Goal: Task Accomplishment & Management: Understand process/instructions

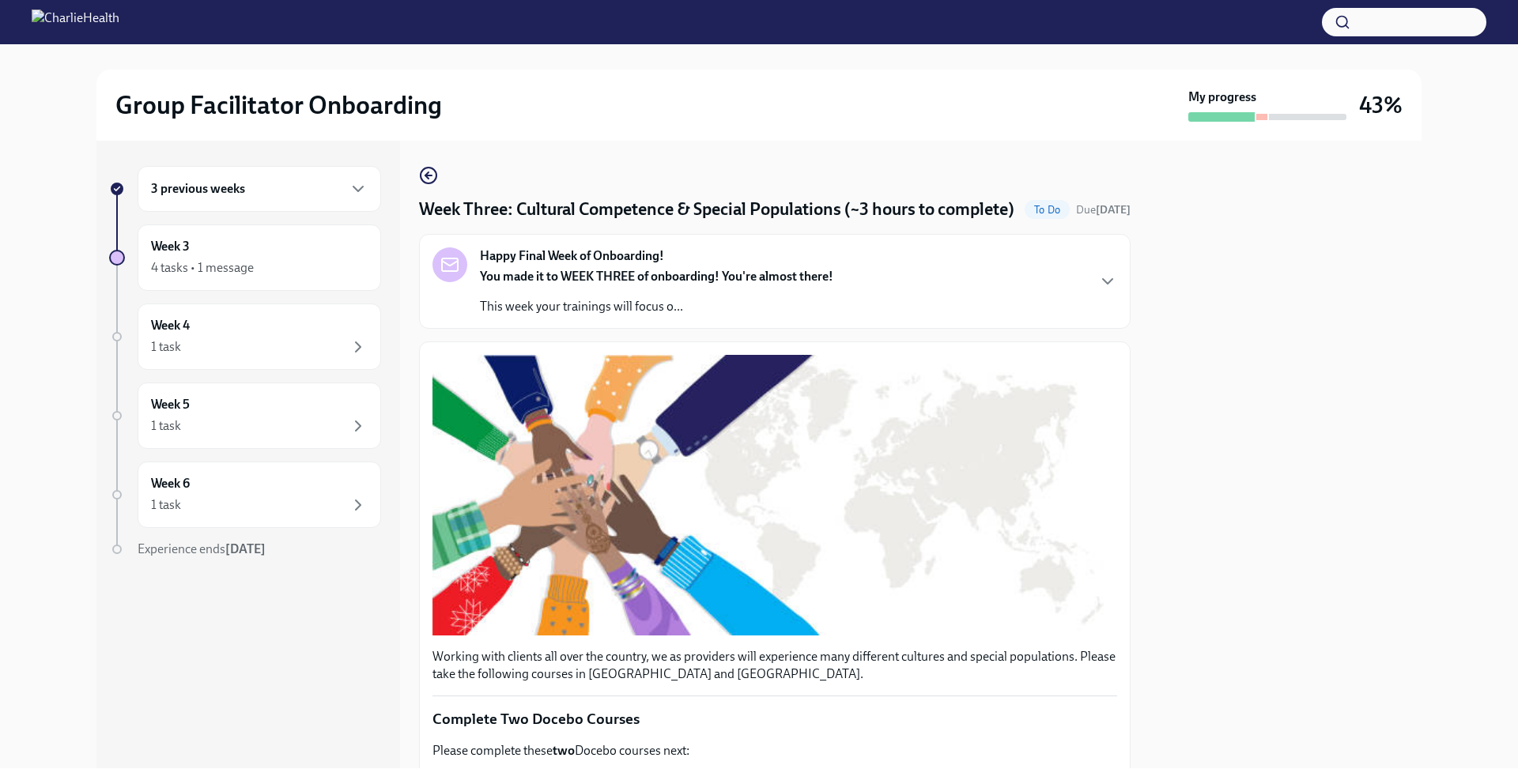
scroll to position [1050, 0]
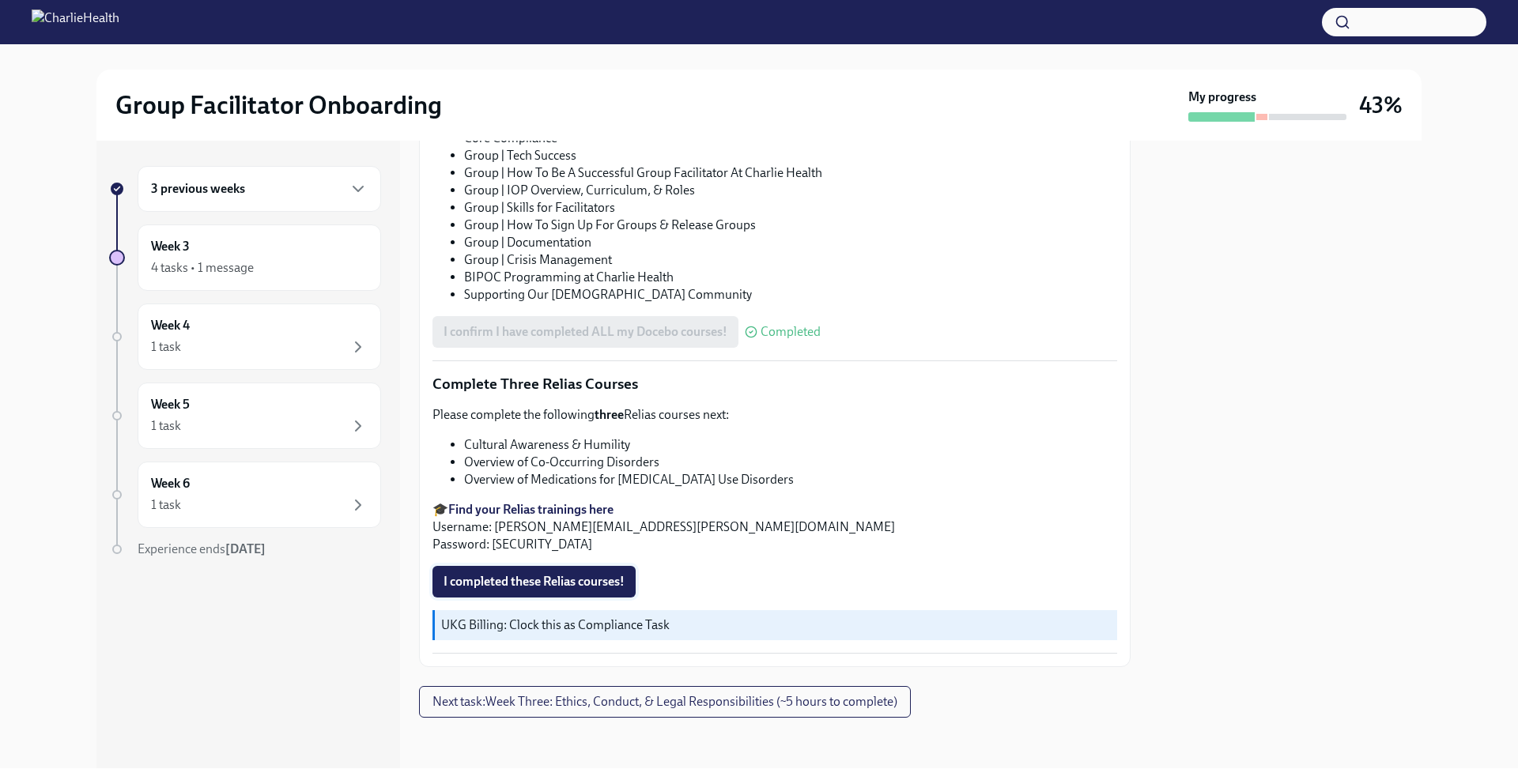
click at [578, 587] on span "I completed these Relias courses!" at bounding box center [533, 581] width 181 height 16
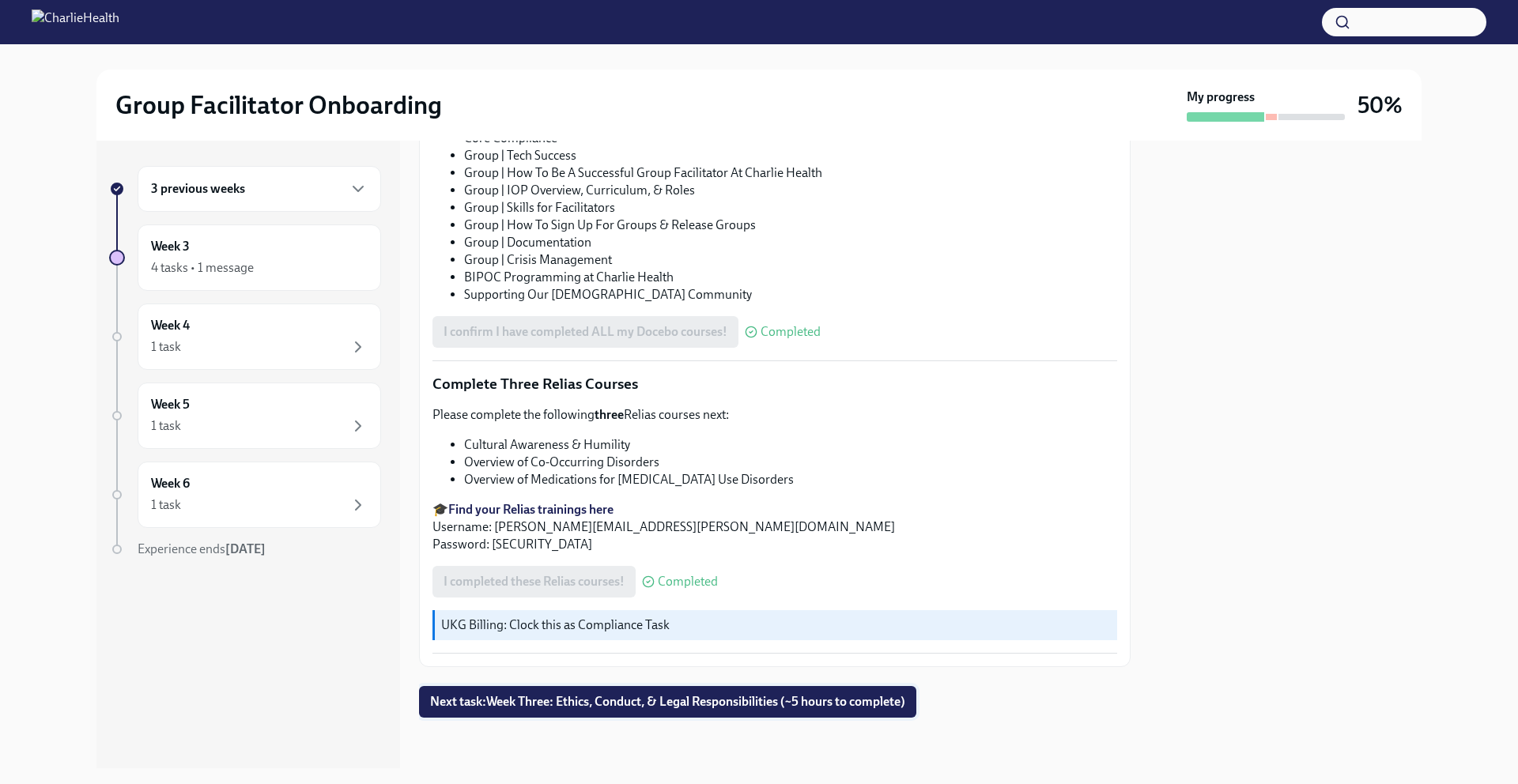
click at [719, 706] on span "Next task : Week Three: Ethics, Conduct, & Legal Responsibilities (~5 hours to …" at bounding box center [668, 701] width 476 height 16
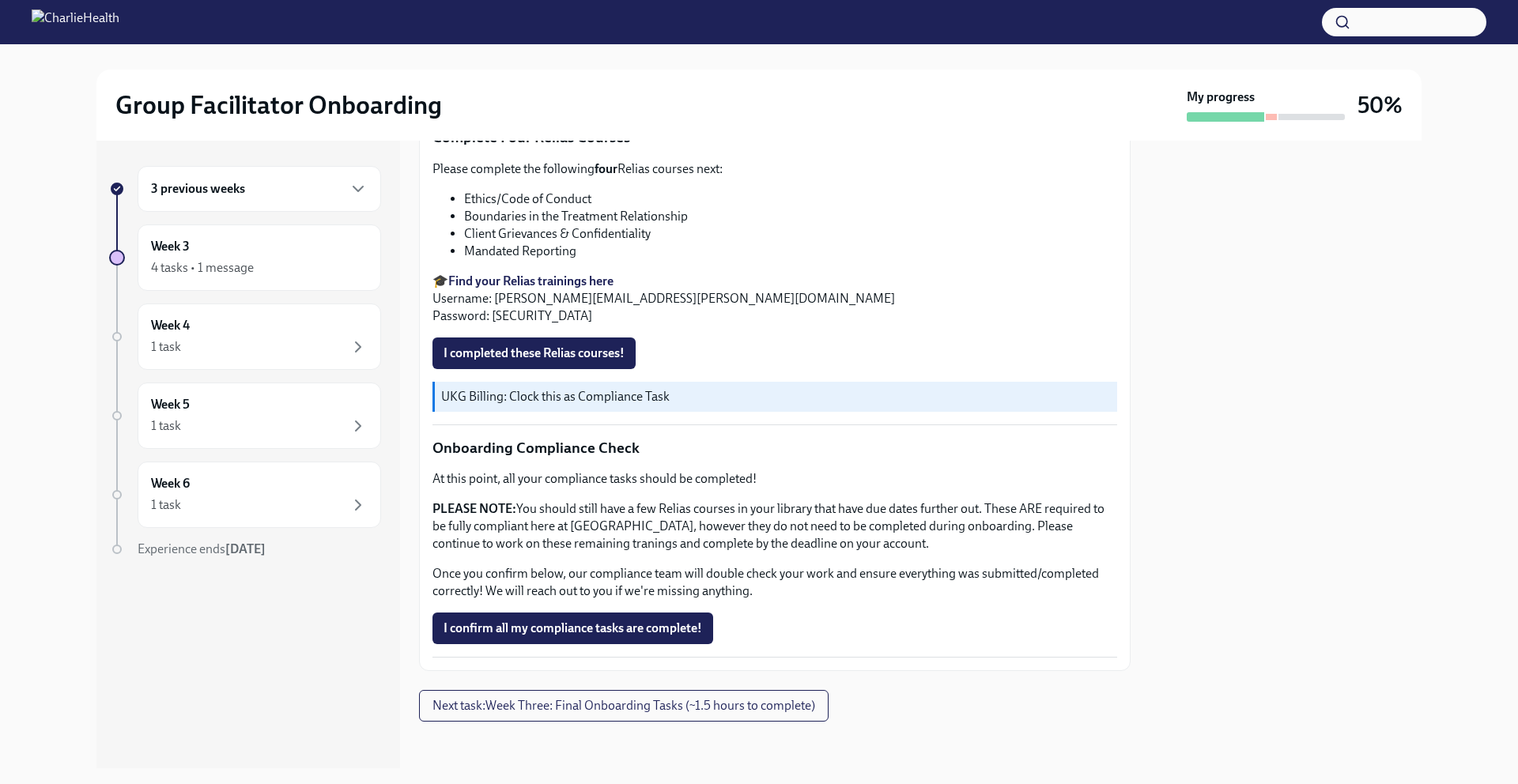
scroll to position [804, 0]
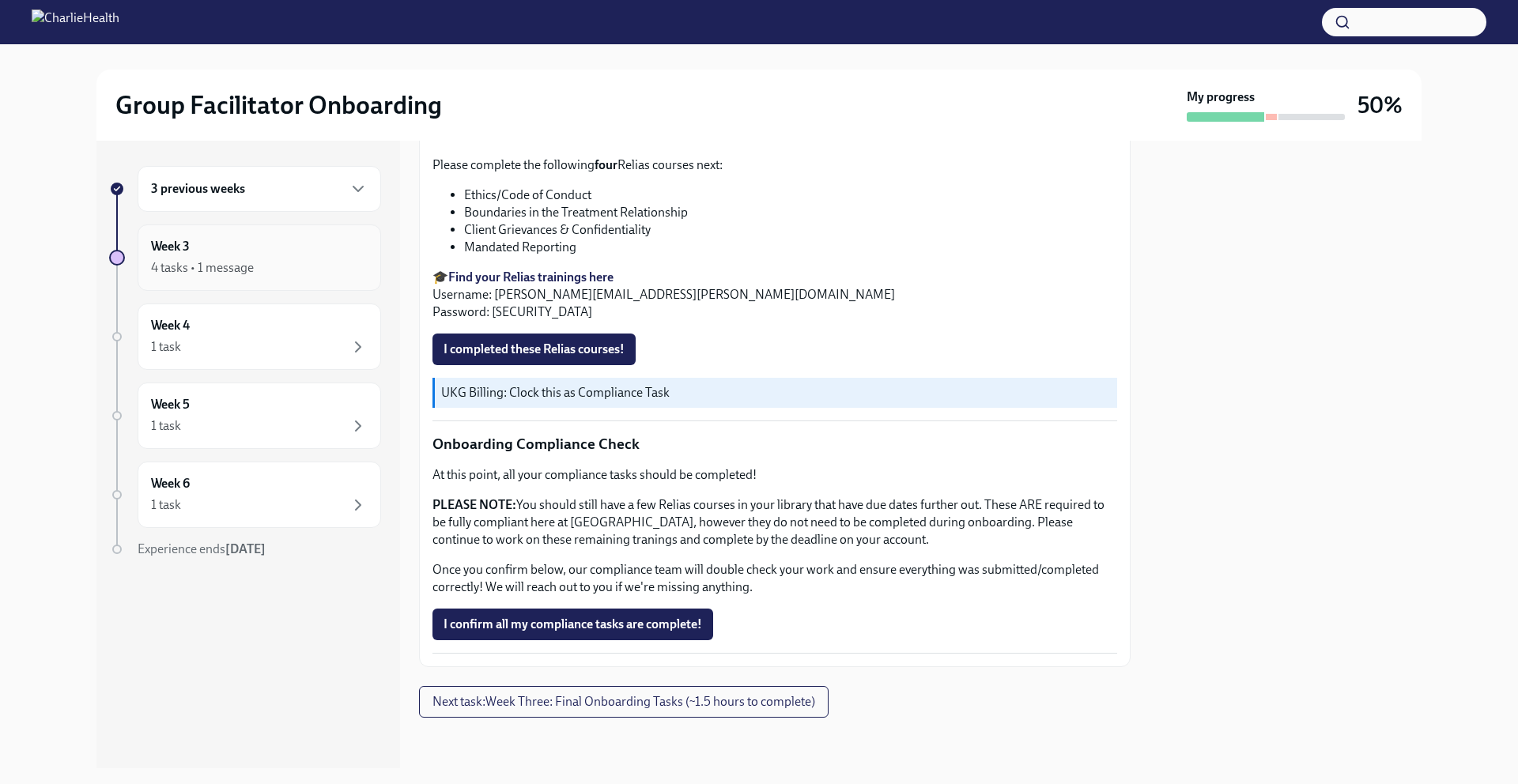
click at [289, 262] on div "4 tasks • 1 message" at bounding box center [259, 268] width 216 height 19
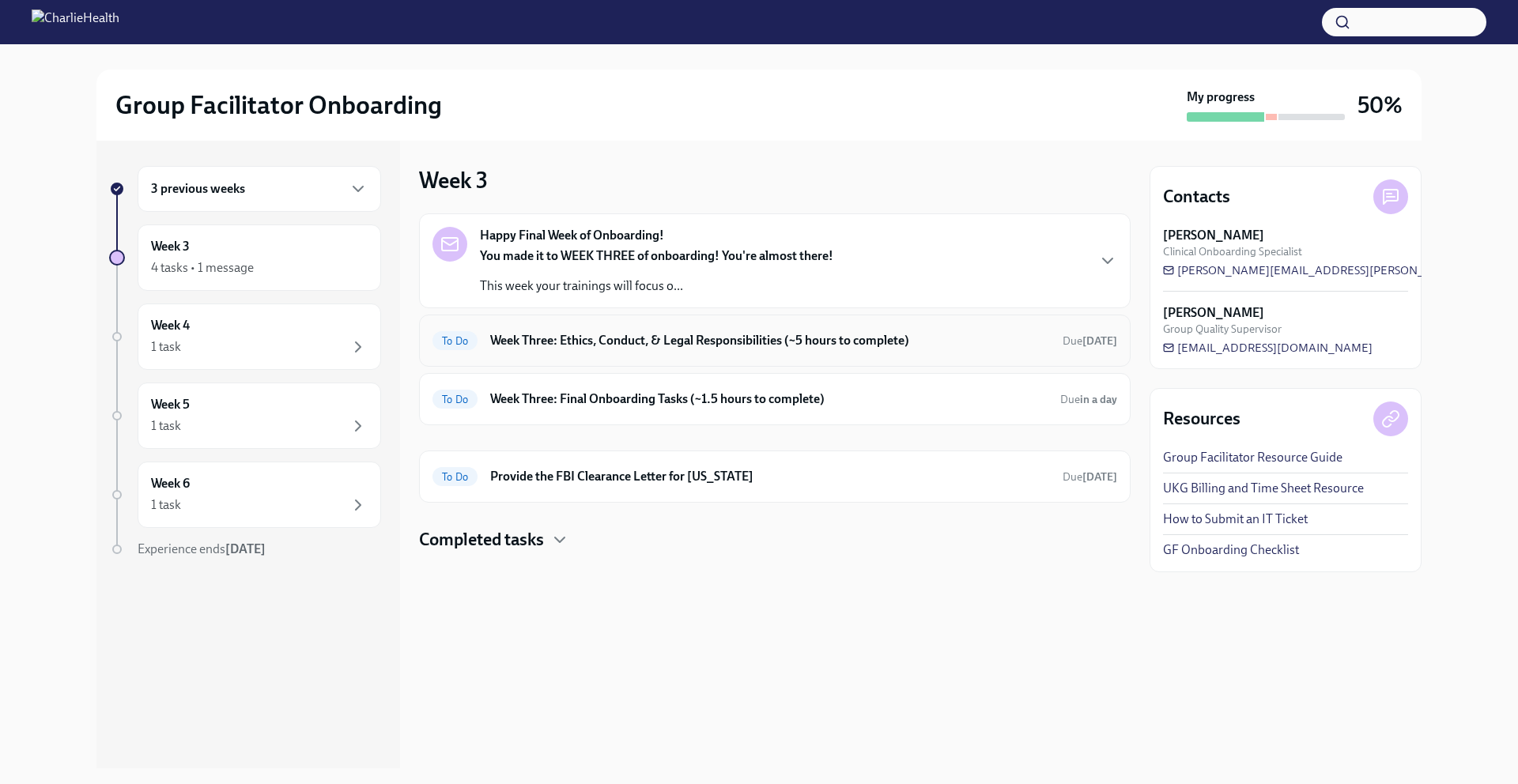
click at [725, 348] on h6 "Week Three: Ethics, Conduct, & Legal Responsibilities (~5 hours to complete)" at bounding box center [770, 340] width 560 height 18
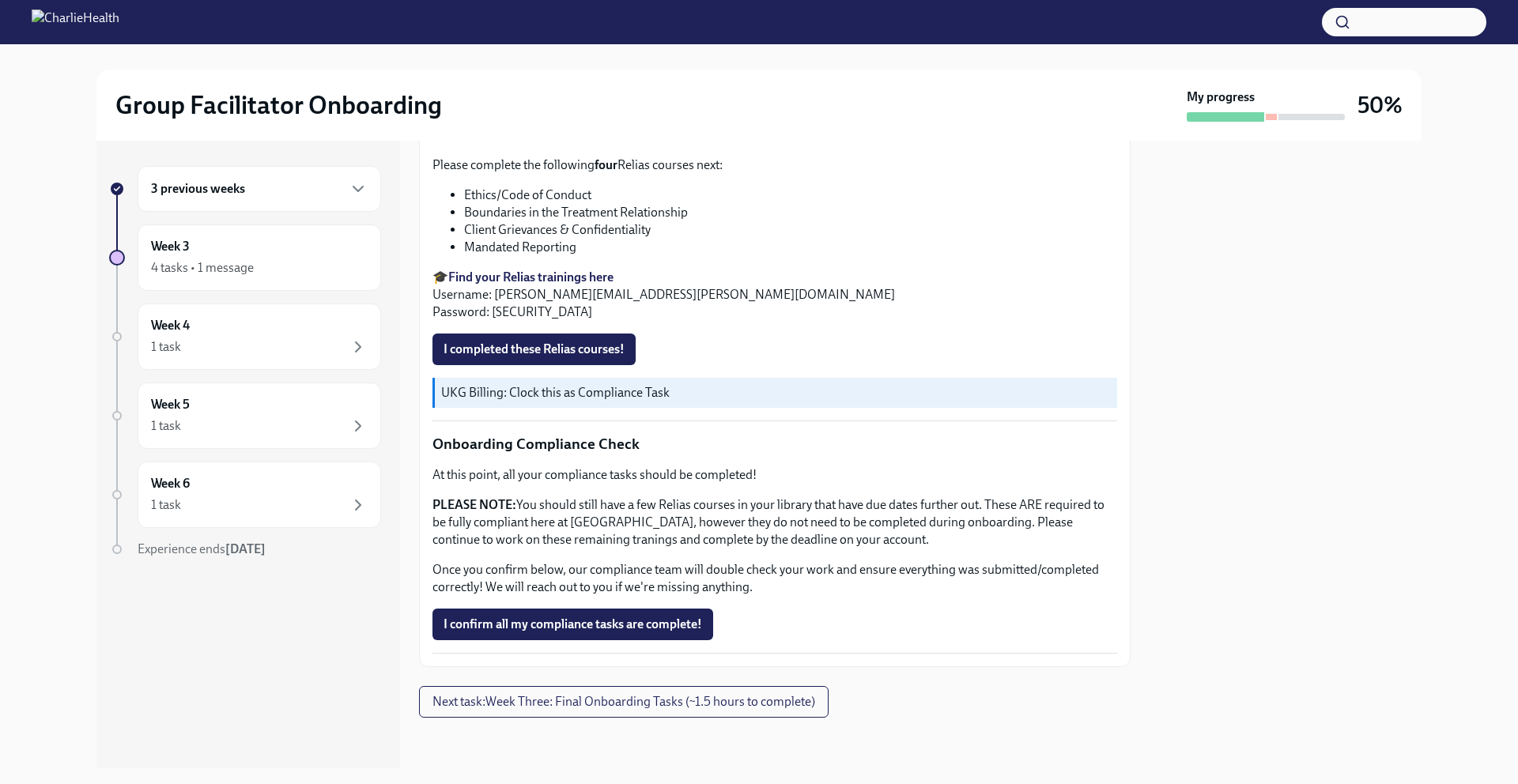
scroll to position [804, 0]
click at [632, 704] on span "Next task : Week Three: Final Onboarding Tasks (~1.5 hours to complete)" at bounding box center [624, 701] width 383 height 16
